Goal: Information Seeking & Learning: Learn about a topic

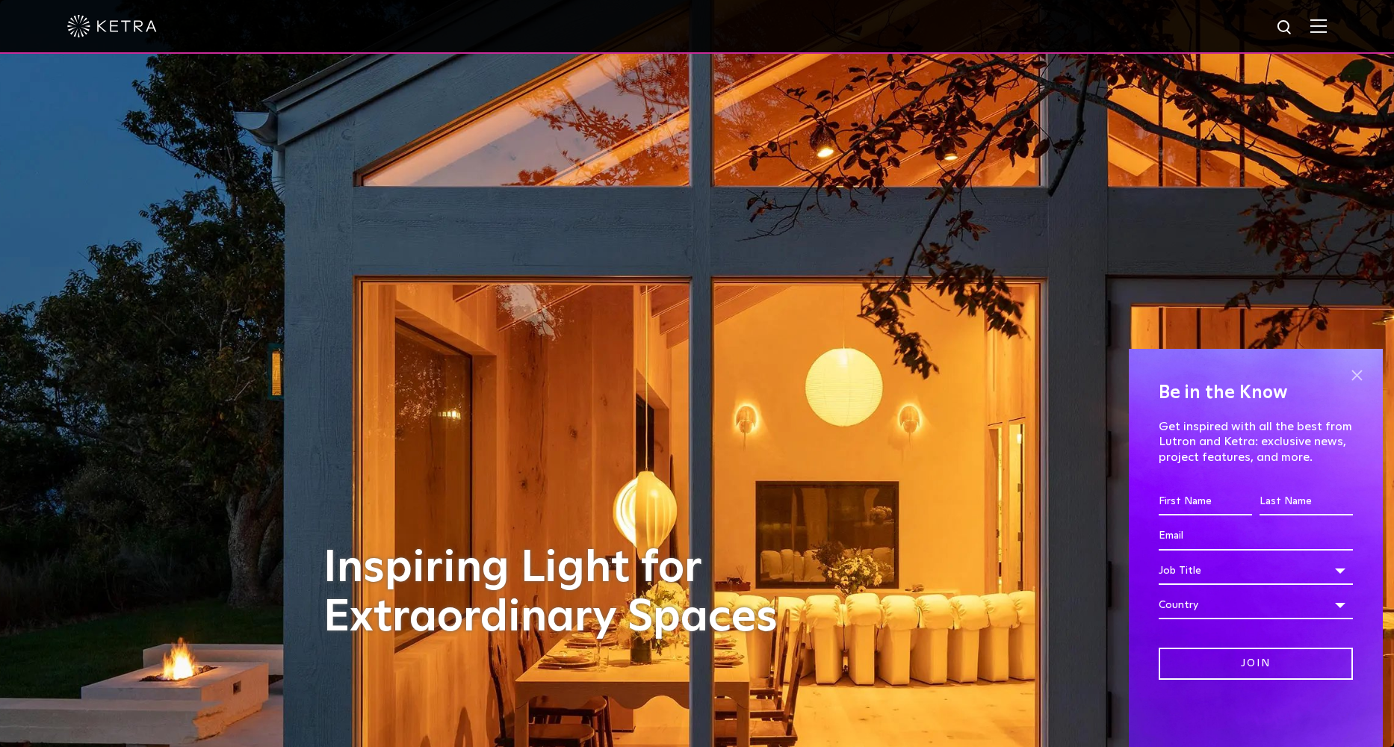
click at [1355, 374] on span at bounding box center [1356, 375] width 22 height 22
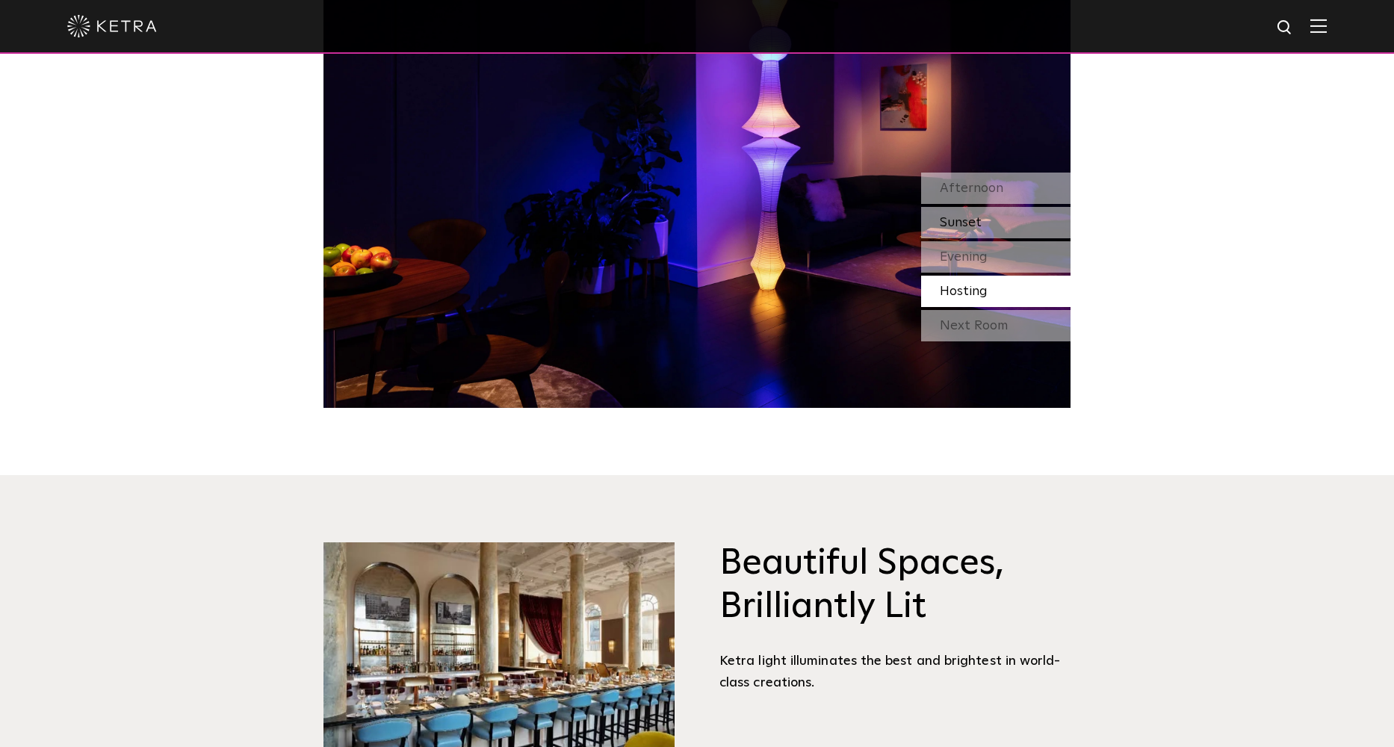
scroll to position [1431, 0]
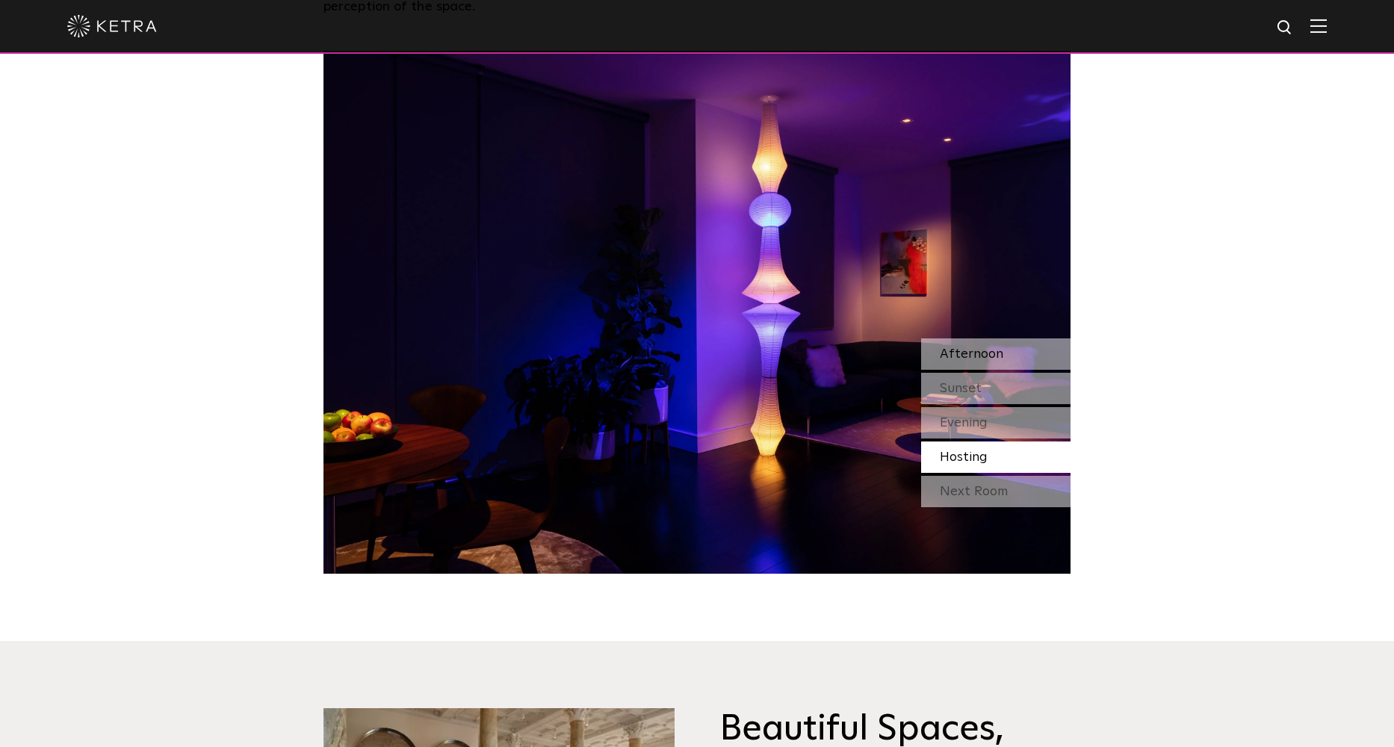
click at [985, 352] on span "Afternoon" at bounding box center [971, 353] width 63 height 13
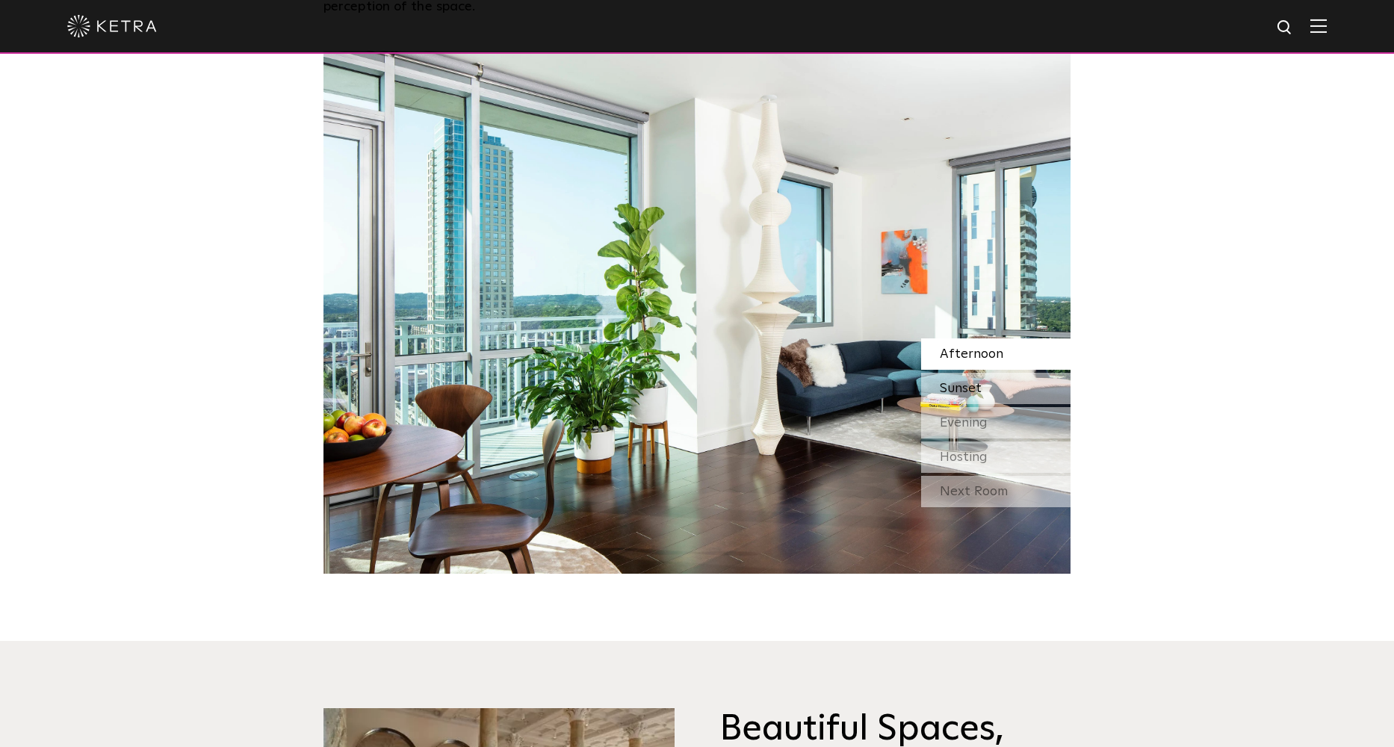
click at [975, 380] on div "Sunset" at bounding box center [995, 388] width 149 height 31
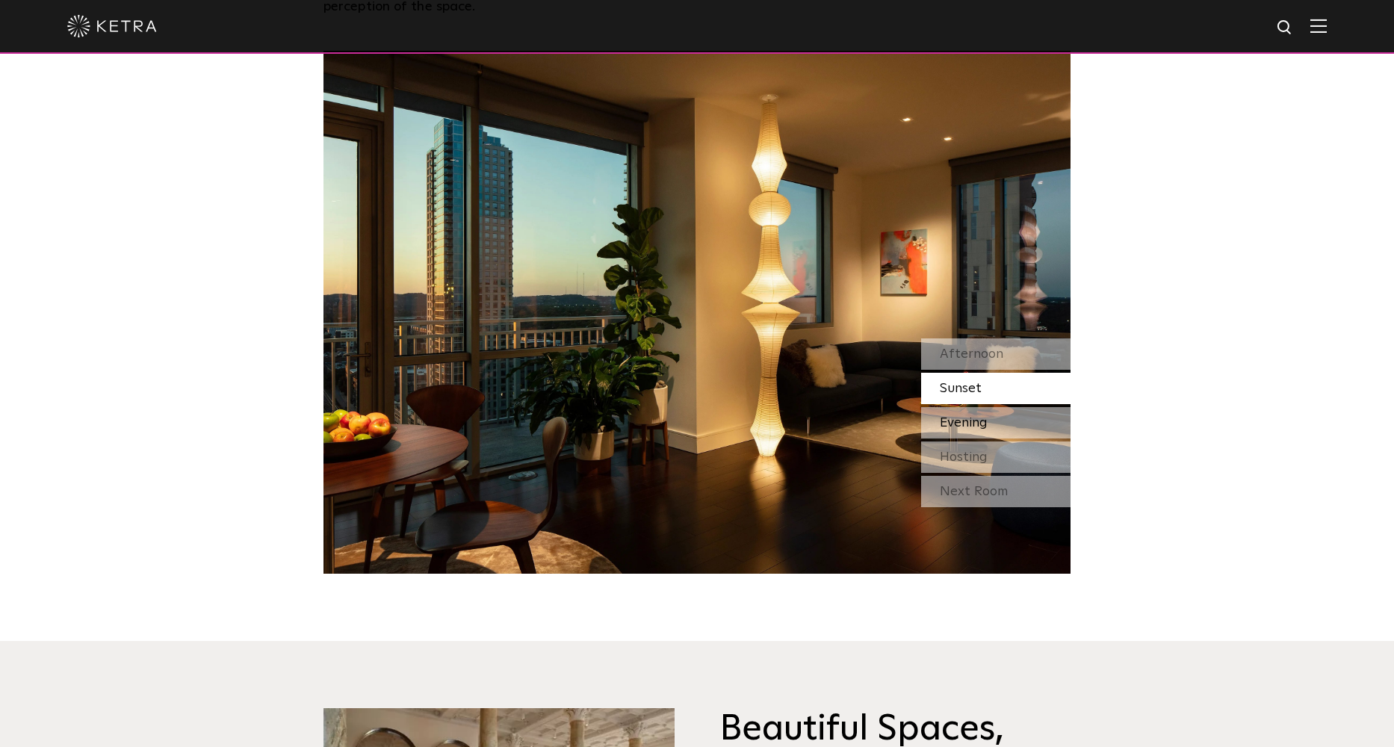
click at [973, 416] on span "Evening" at bounding box center [964, 422] width 48 height 13
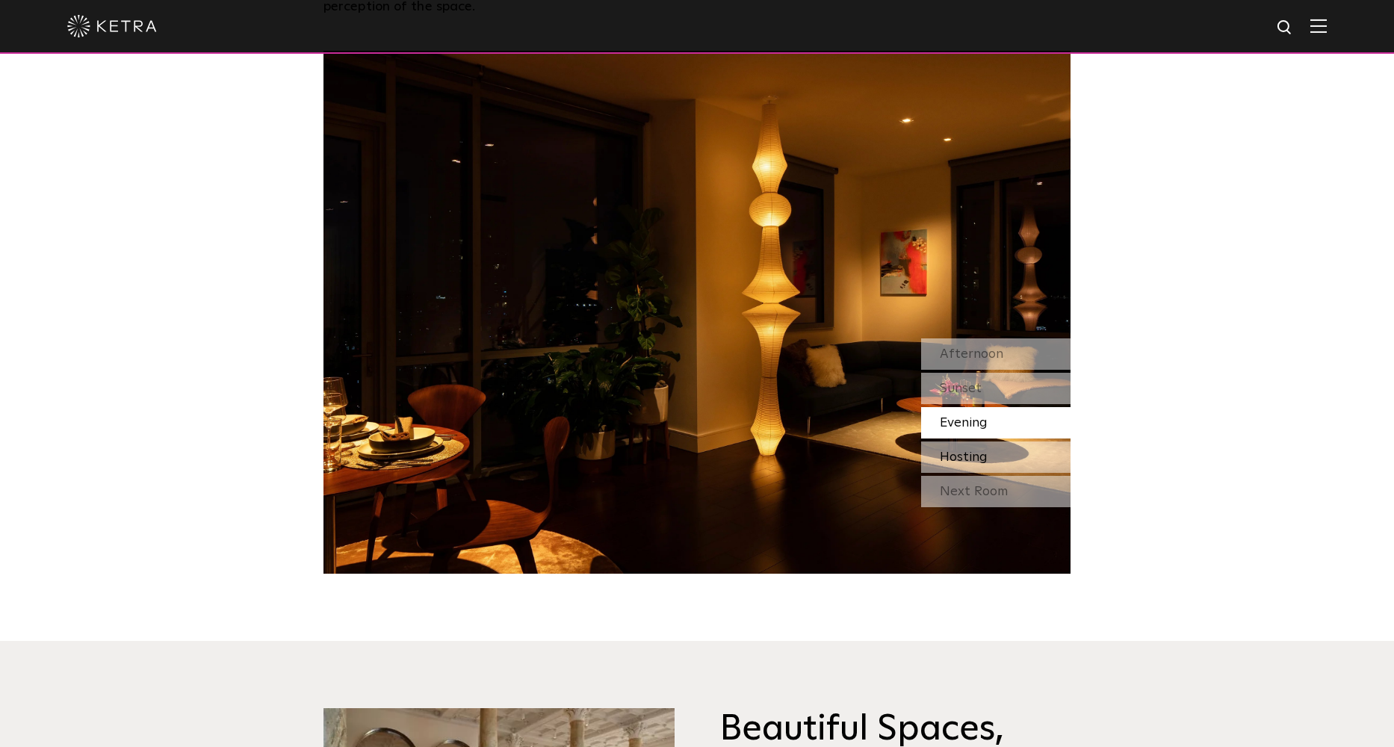
click at [971, 448] on div "Hosting" at bounding box center [995, 457] width 149 height 31
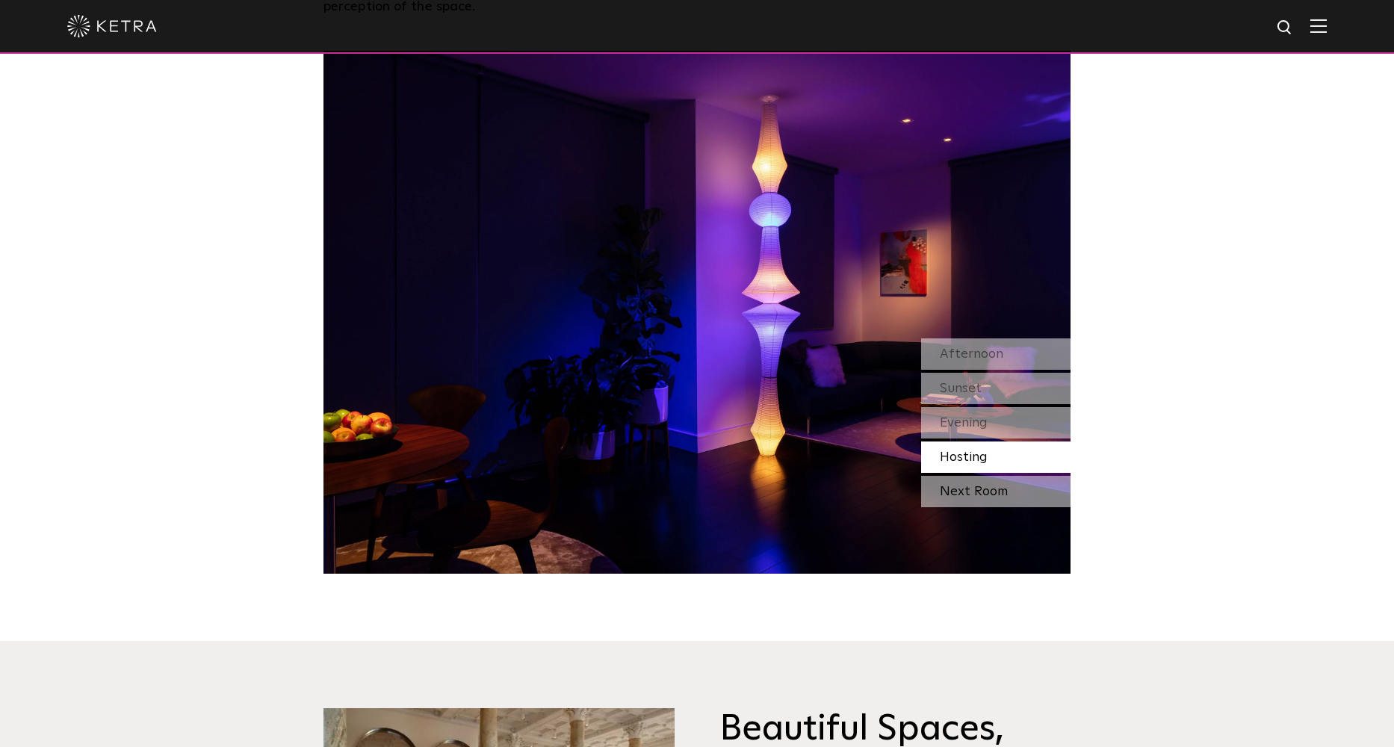
click at [971, 483] on div "Next Room" at bounding box center [995, 491] width 149 height 31
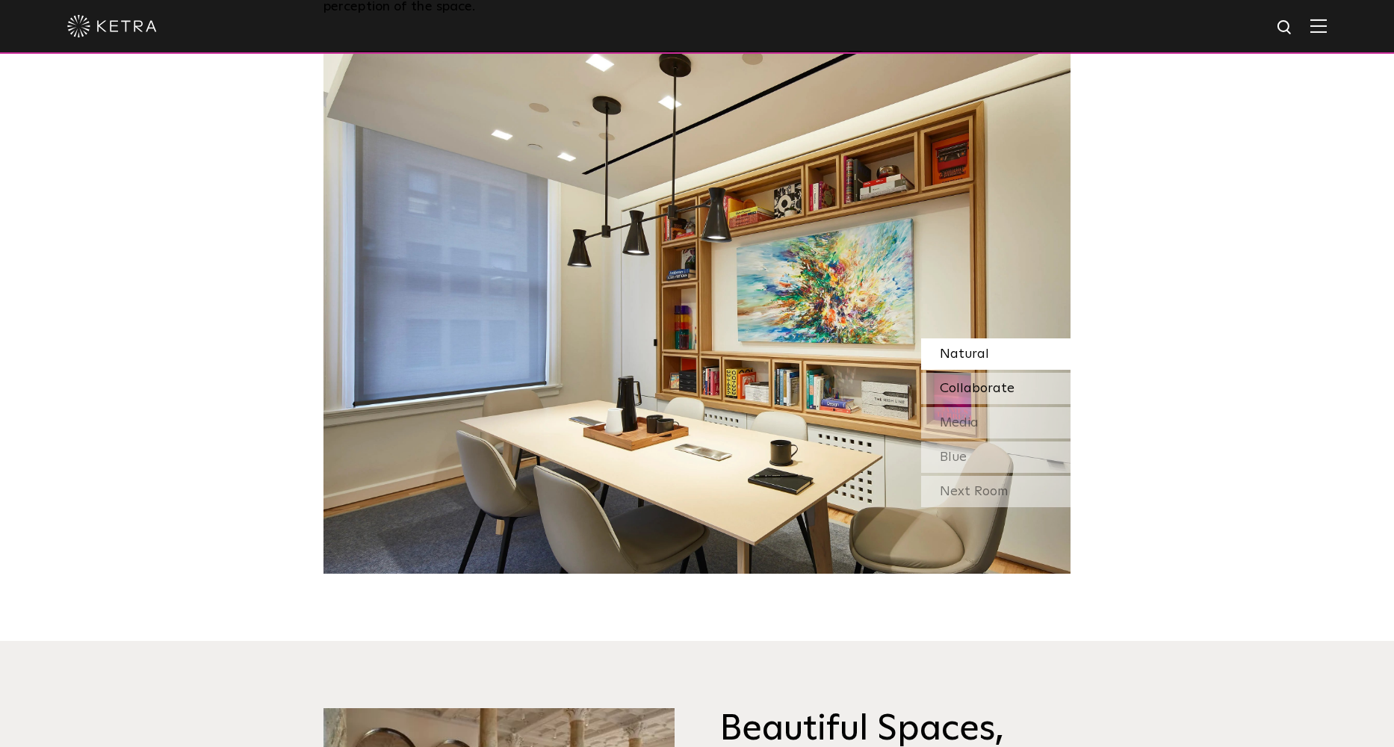
click at [1000, 382] on span "Collaborate" at bounding box center [977, 388] width 75 height 13
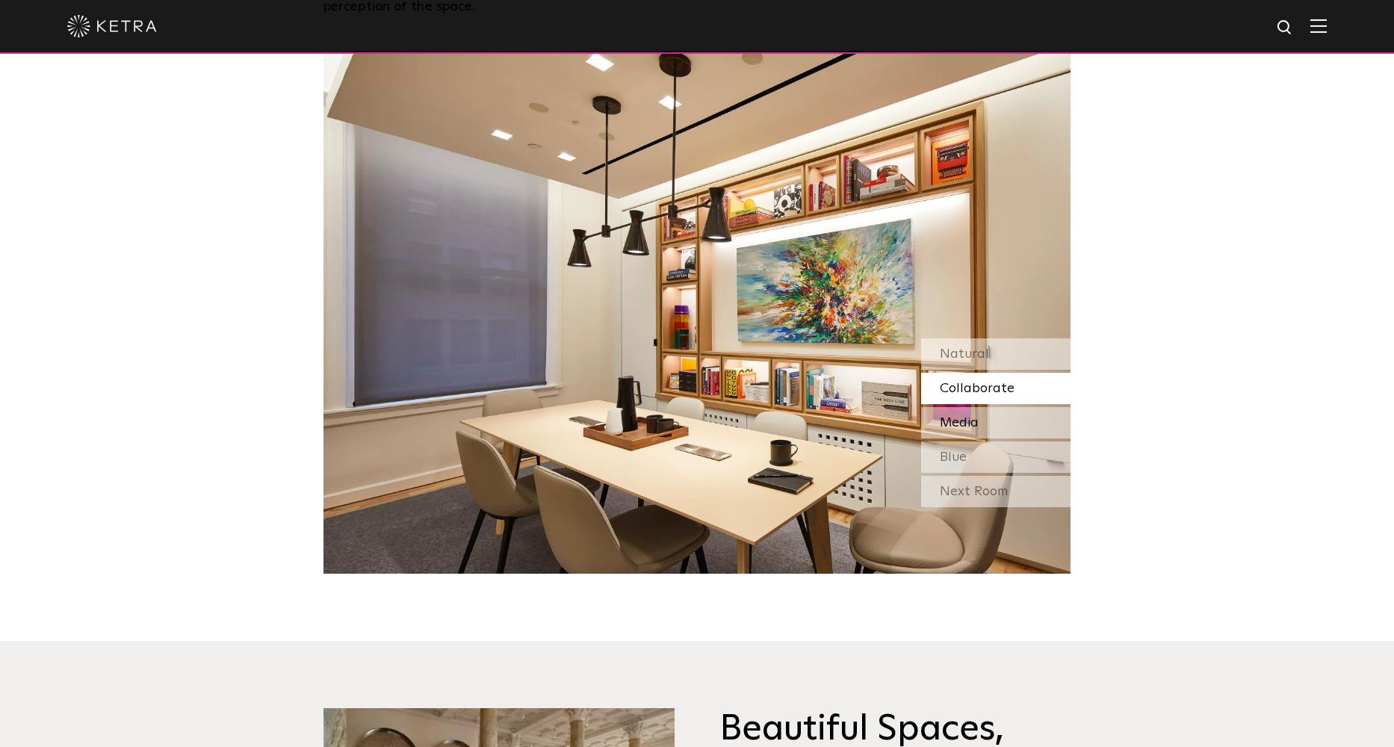
click at [985, 410] on div "Media" at bounding box center [995, 422] width 149 height 31
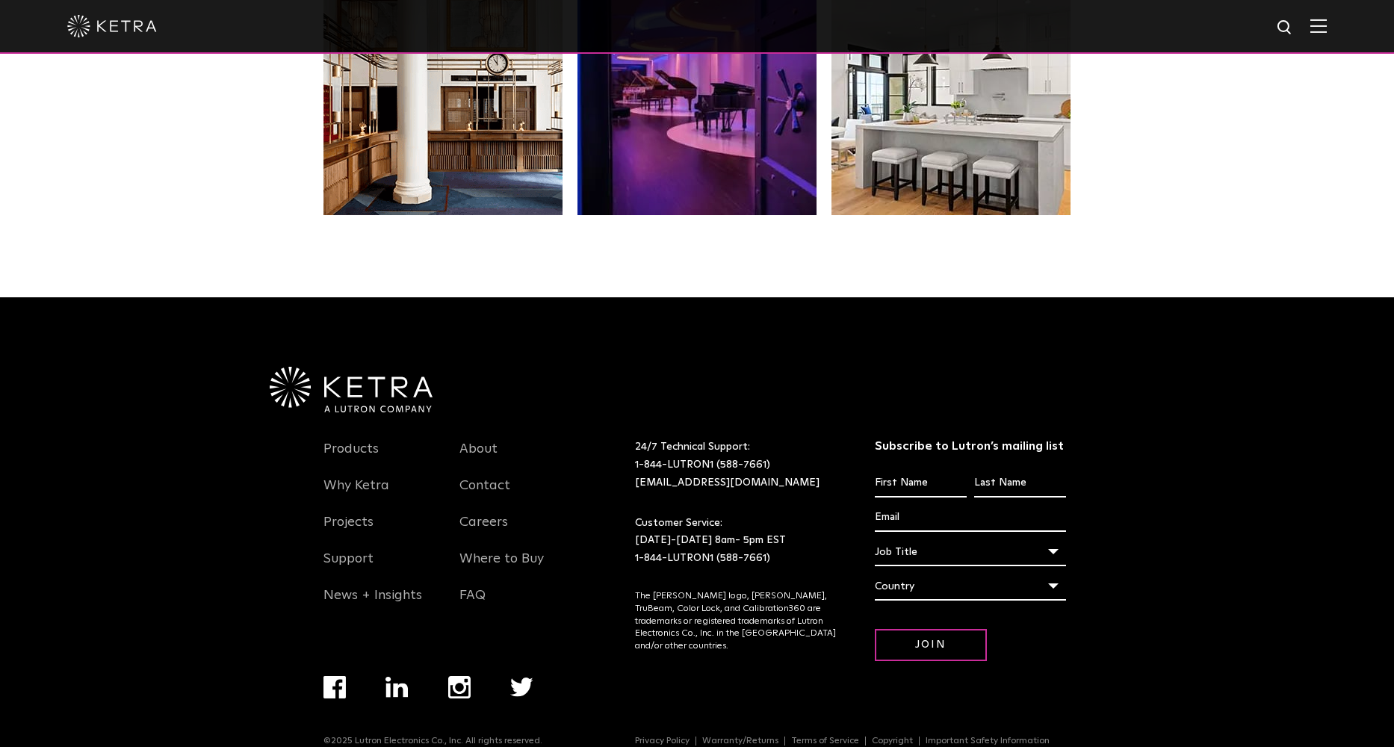
scroll to position [3138, 0]
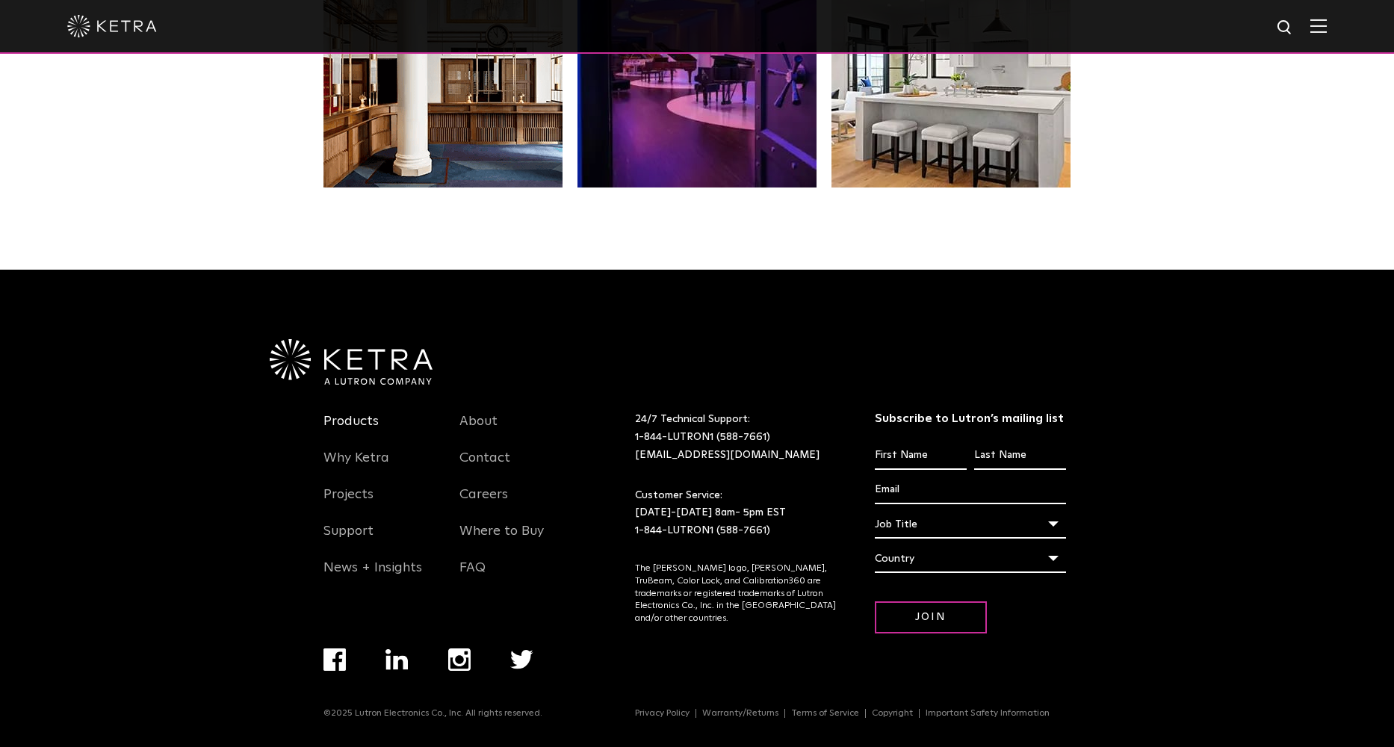
click at [362, 421] on link "Products" at bounding box center [350, 430] width 55 height 34
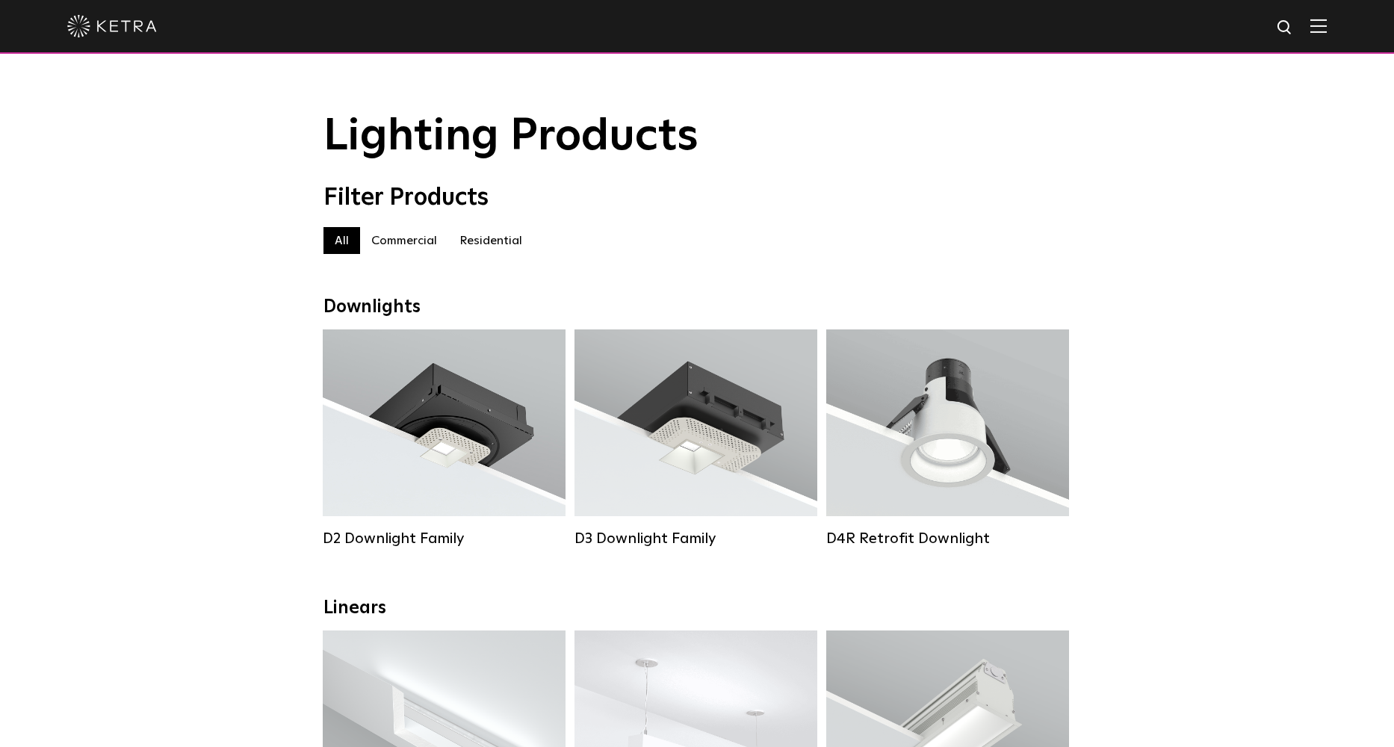
click at [413, 244] on label "Commercial" at bounding box center [404, 240] width 88 height 27
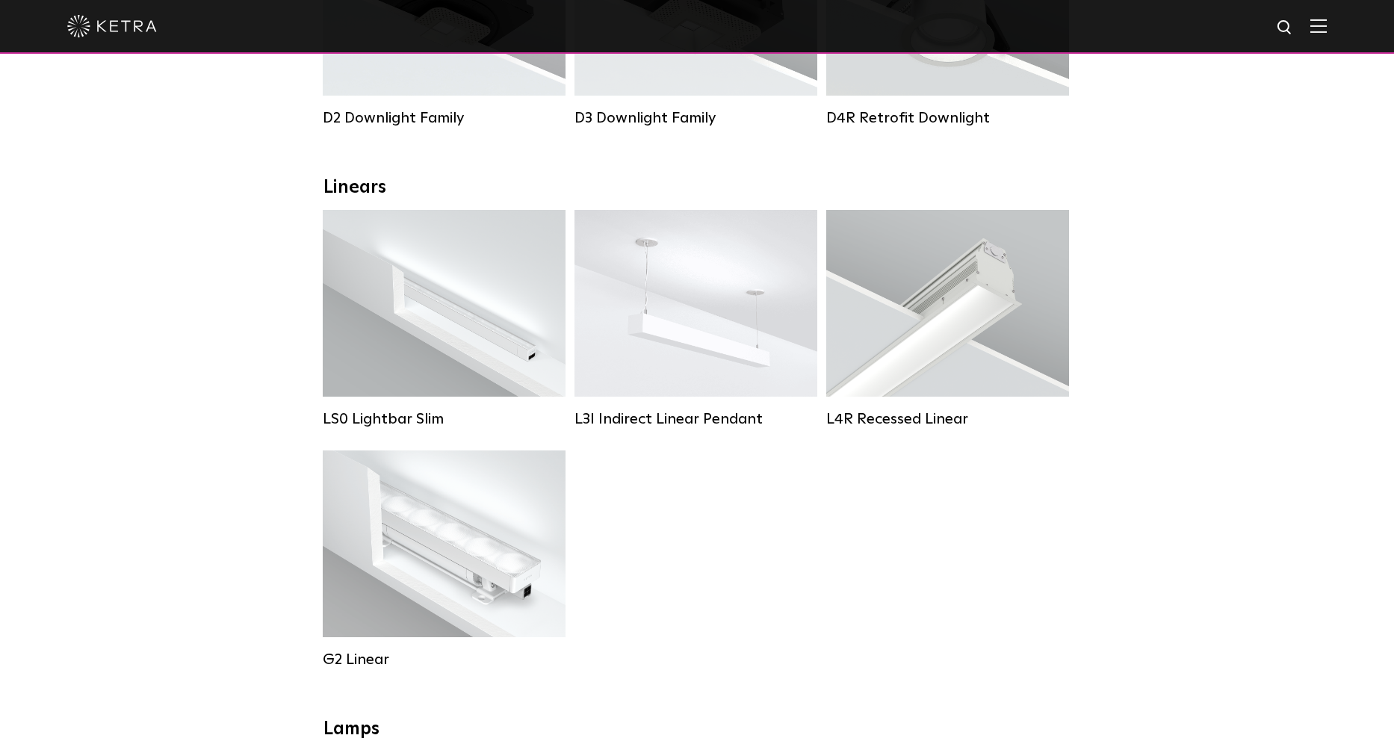
scroll to position [552, 0]
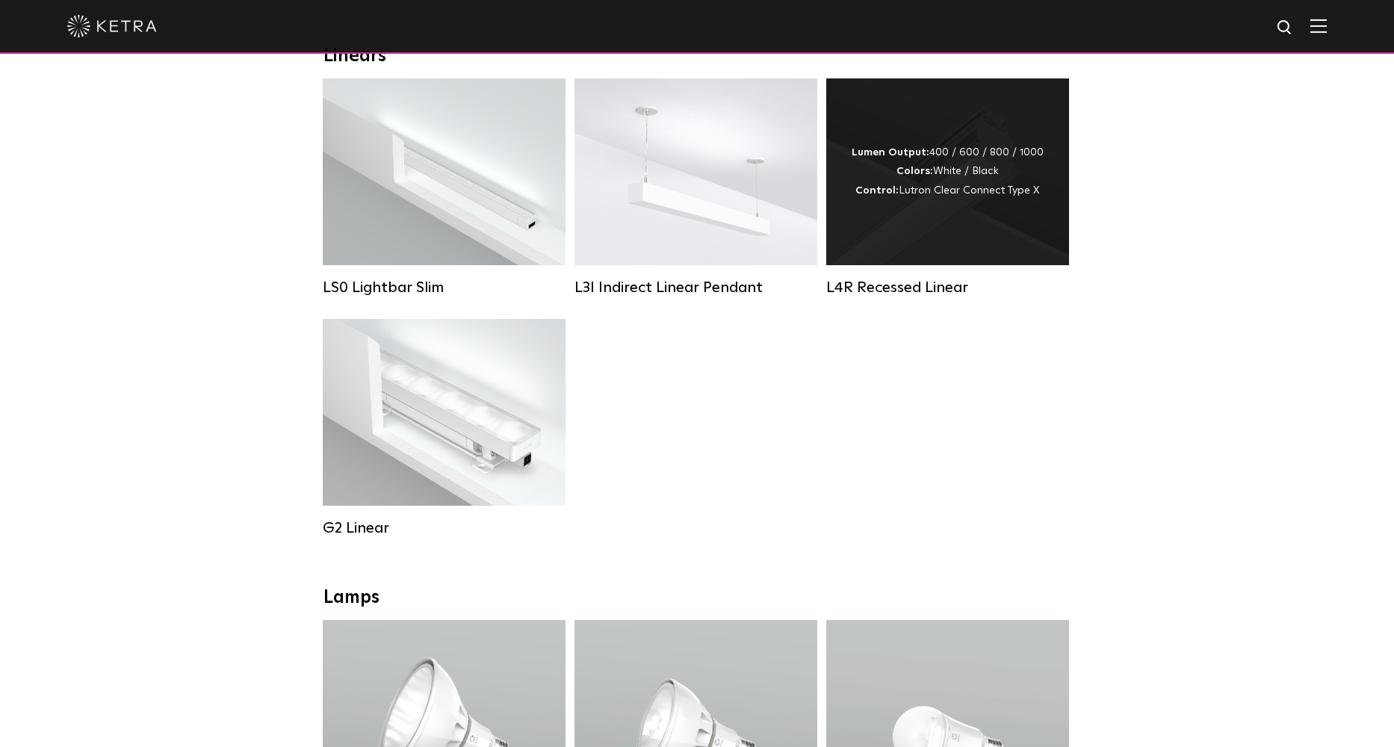
click at [964, 190] on div "Lumen Output: 400 / 600 / 800 / 1000 Colors: White / Black Control: Lutron Clea…" at bounding box center [948, 171] width 192 height 57
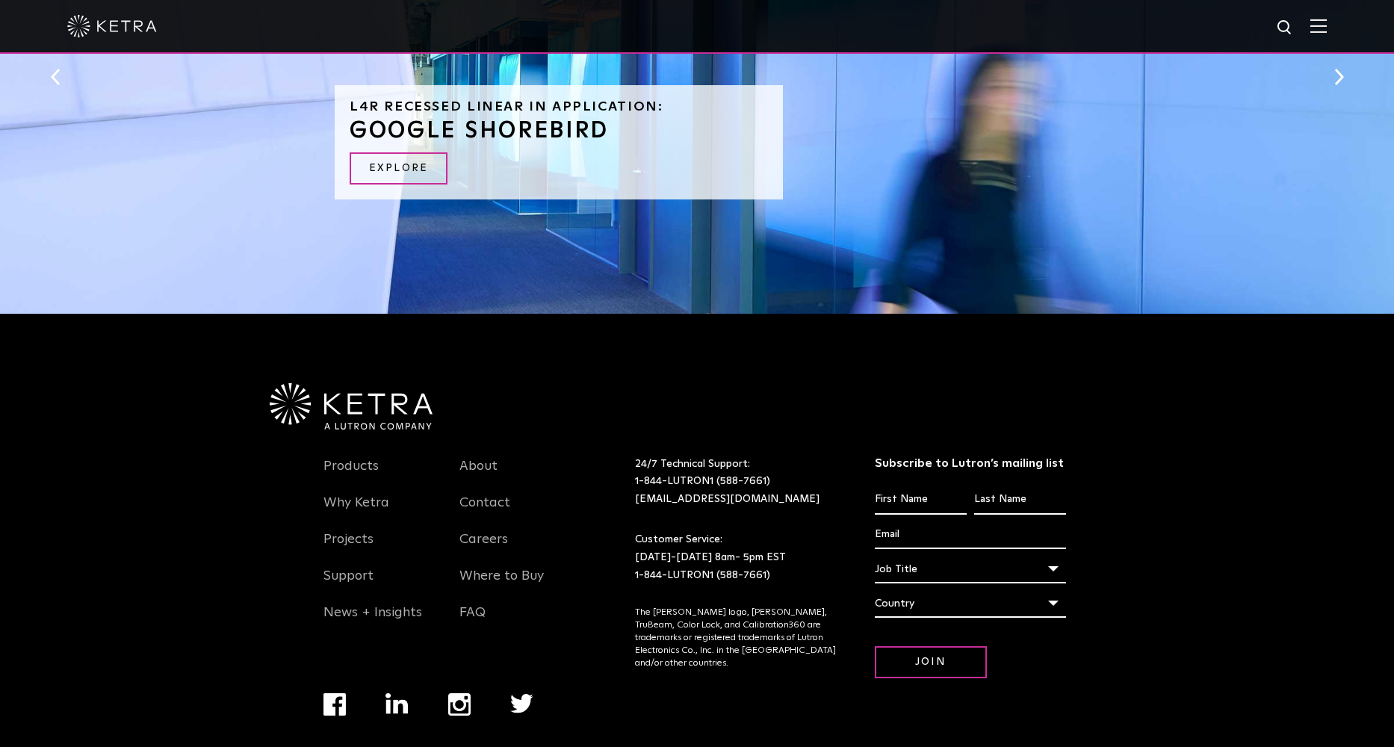
scroll to position [1632, 0]
